Goal: Task Accomplishment & Management: Use online tool/utility

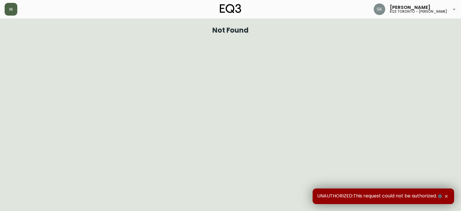
click at [11, 12] on button "button" at bounding box center [11, 9] width 13 height 13
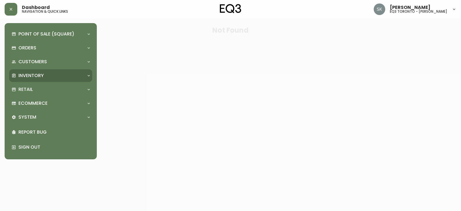
drag, startPoint x: 39, startPoint y: 75, endPoint x: 46, endPoint y: 83, distance: 10.6
click at [39, 75] on p "Inventory" at bounding box center [30, 75] width 25 height 6
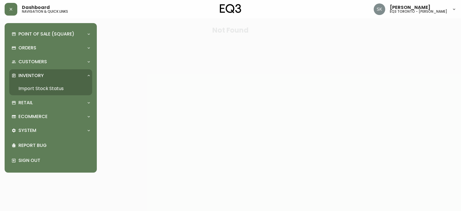
click at [45, 85] on link "Import Stock Status" at bounding box center [50, 88] width 83 height 13
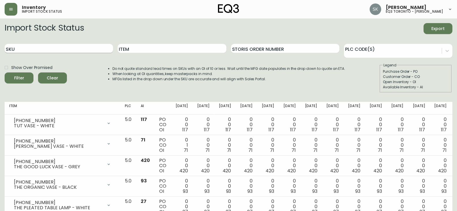
click at [42, 49] on input "SKU" at bounding box center [59, 48] width 108 height 9
click at [5, 72] on button "Filter" at bounding box center [19, 77] width 29 height 11
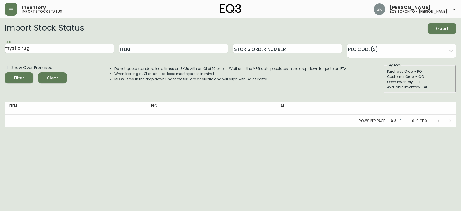
drag, startPoint x: 38, startPoint y: 48, endPoint x: 0, endPoint y: 47, distance: 38.1
click at [0, 47] on main "Import Stock Status Export SKU mystic rug Item Storis Order Number PLC Code(s) …" at bounding box center [230, 72] width 461 height 109
paste input "[PHONE_NUMBER]"
click at [64, 45] on input "[PHONE_NUMBER]" at bounding box center [60, 48] width 110 height 9
type input "[PHONE_NUMBER]"
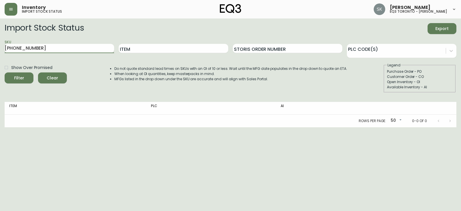
click at [5, 72] on button "Filter" at bounding box center [19, 77] width 29 height 11
